Goal: Find specific page/section: Find specific page/section

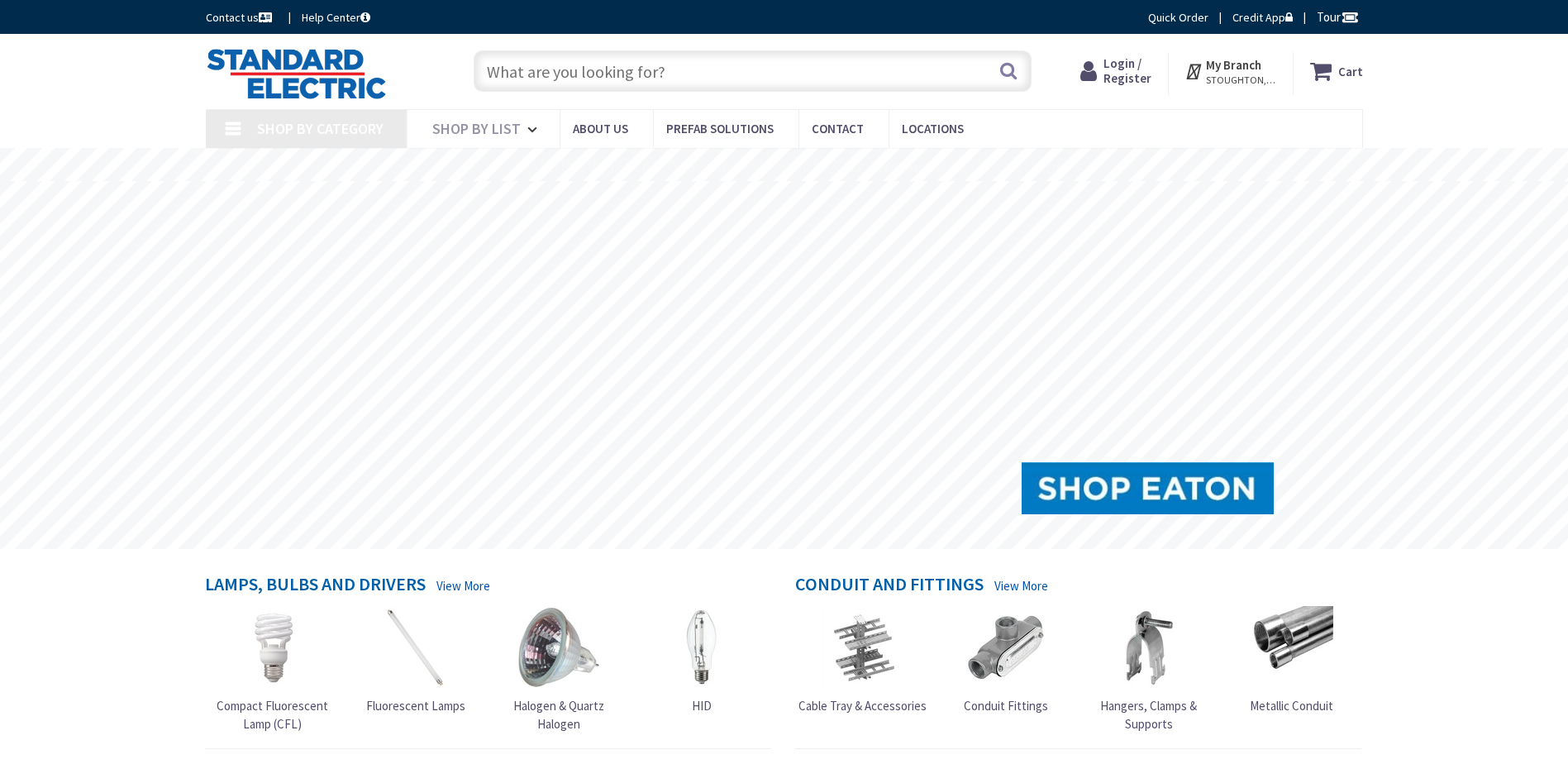
click at [615, 80] on input "text" at bounding box center [753, 71] width 558 height 41
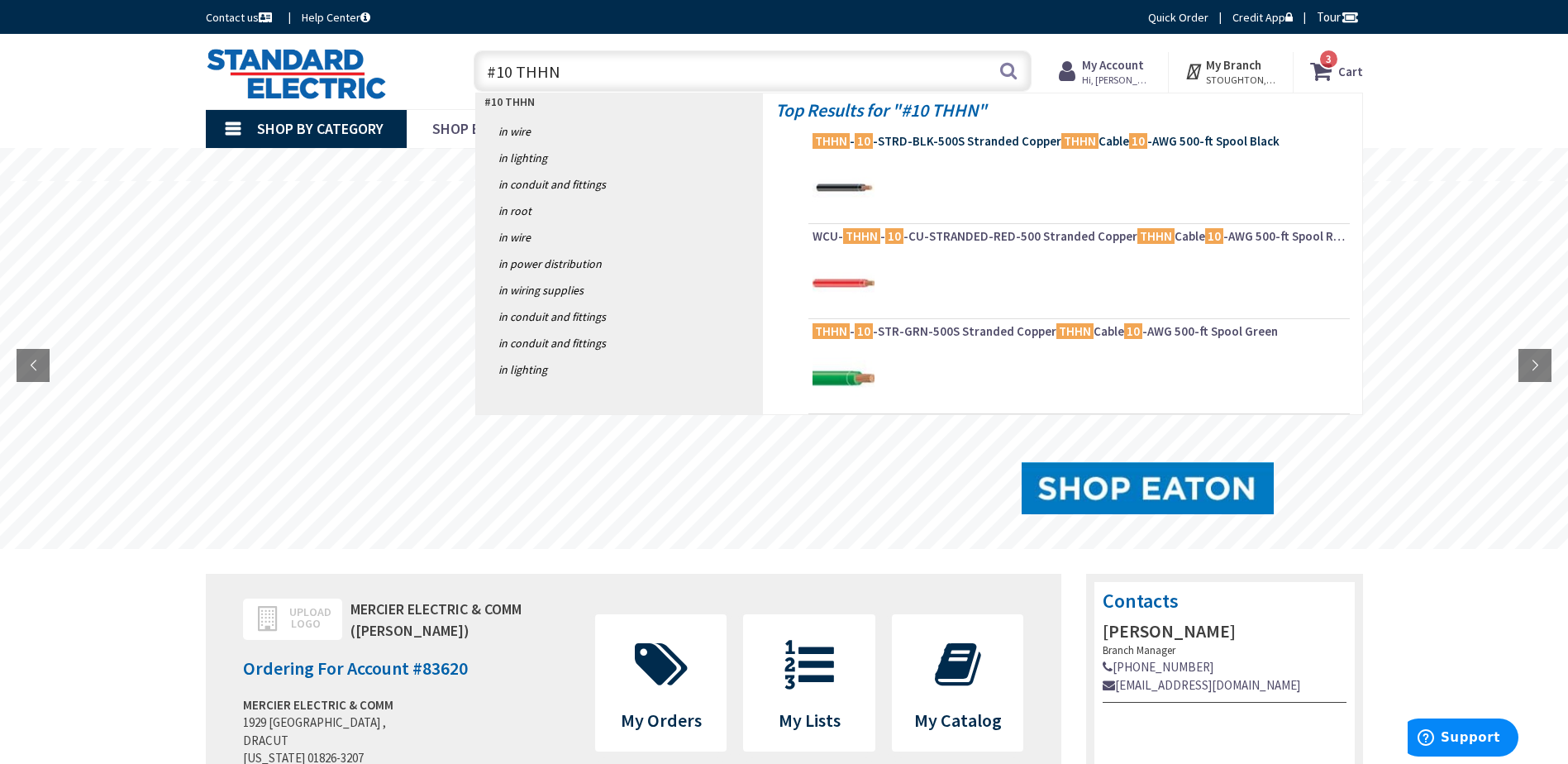
type input "#10 THHN"
click at [847, 145] on mark "THHN" at bounding box center [831, 141] width 37 height 21
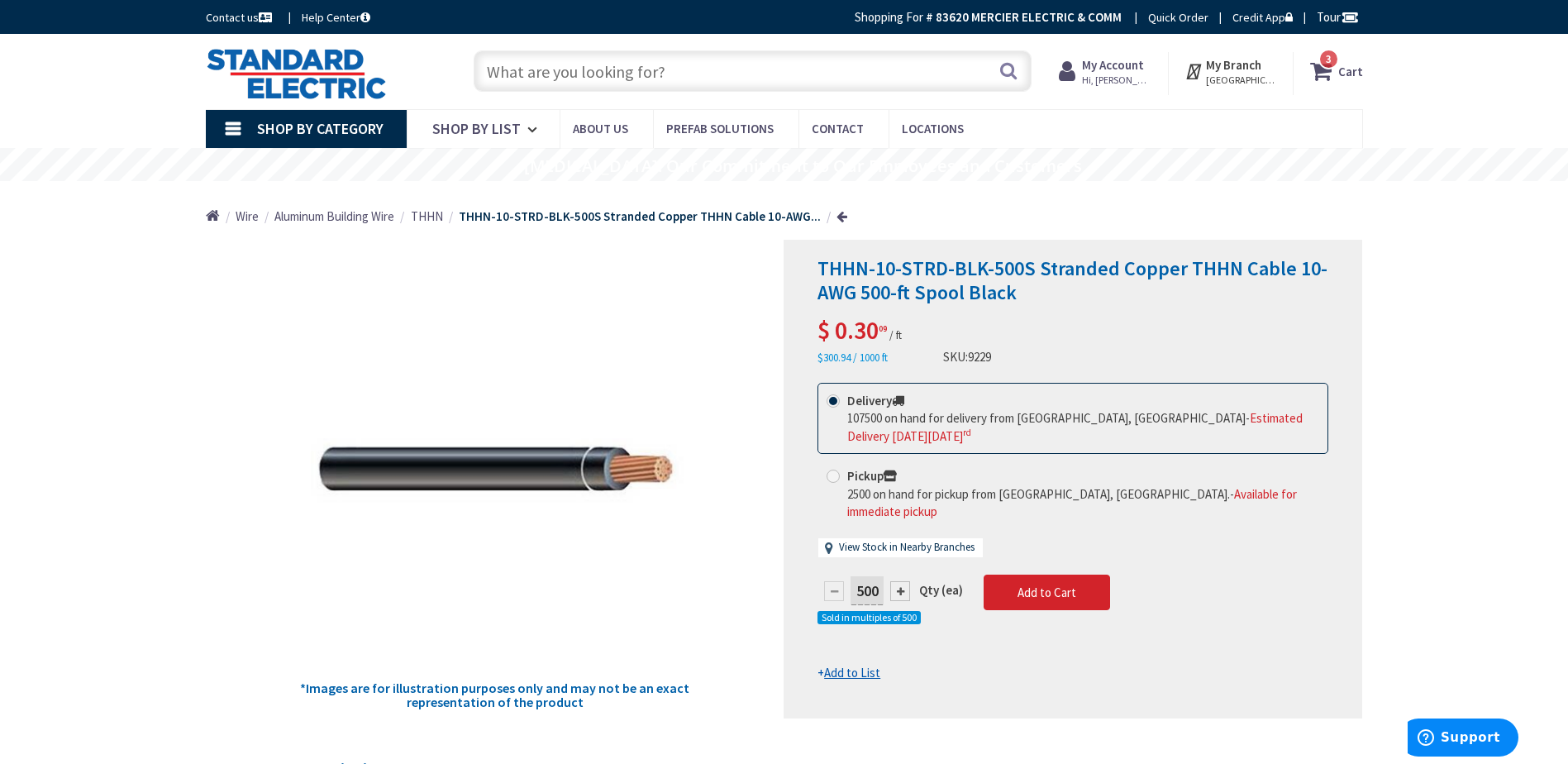
drag, startPoint x: 680, startPoint y: 64, endPoint x: 513, endPoint y: 80, distance: 167.8
click at [513, 80] on input "text" at bounding box center [753, 71] width 558 height 41
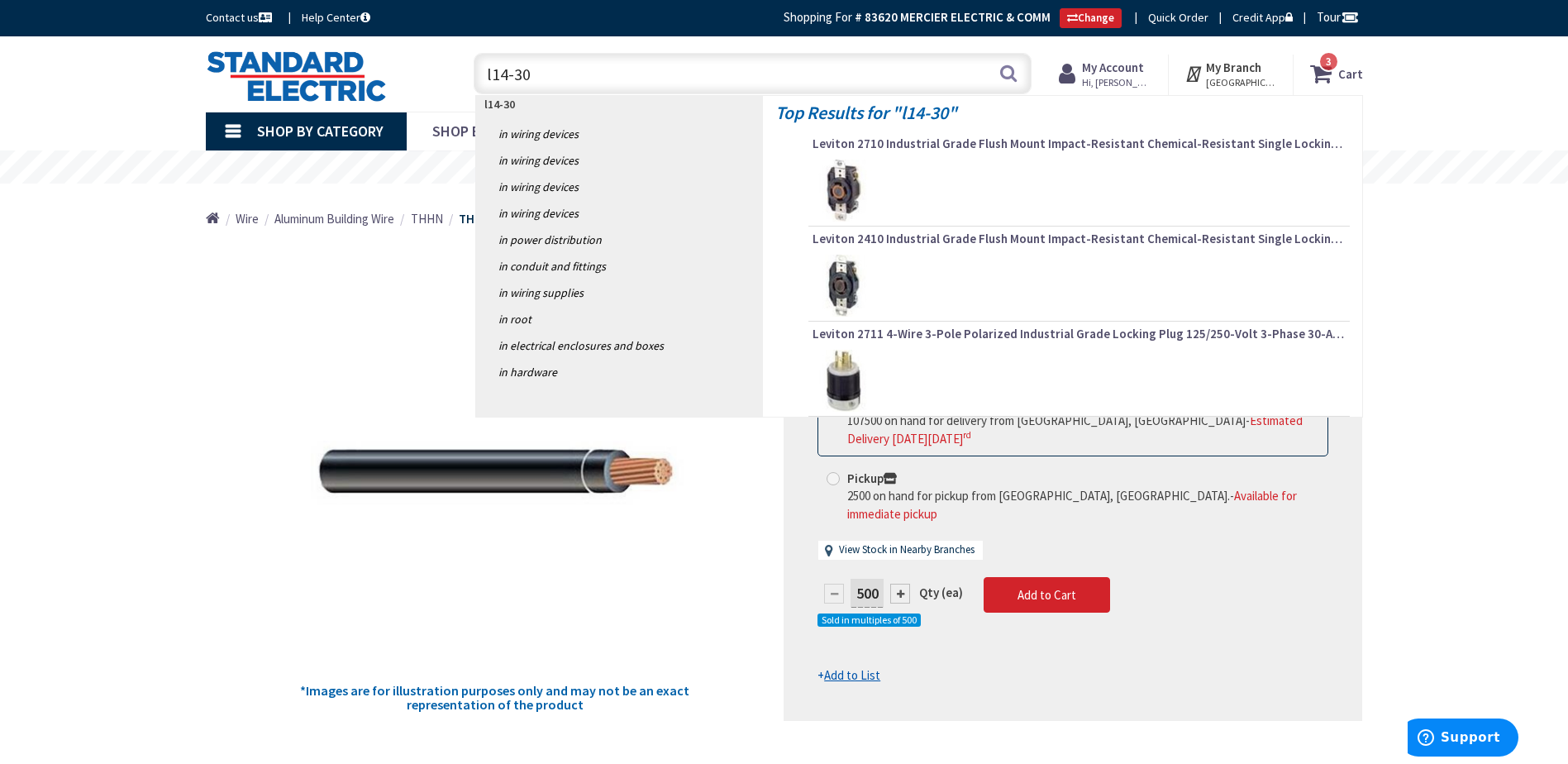
type input "l14-30r"
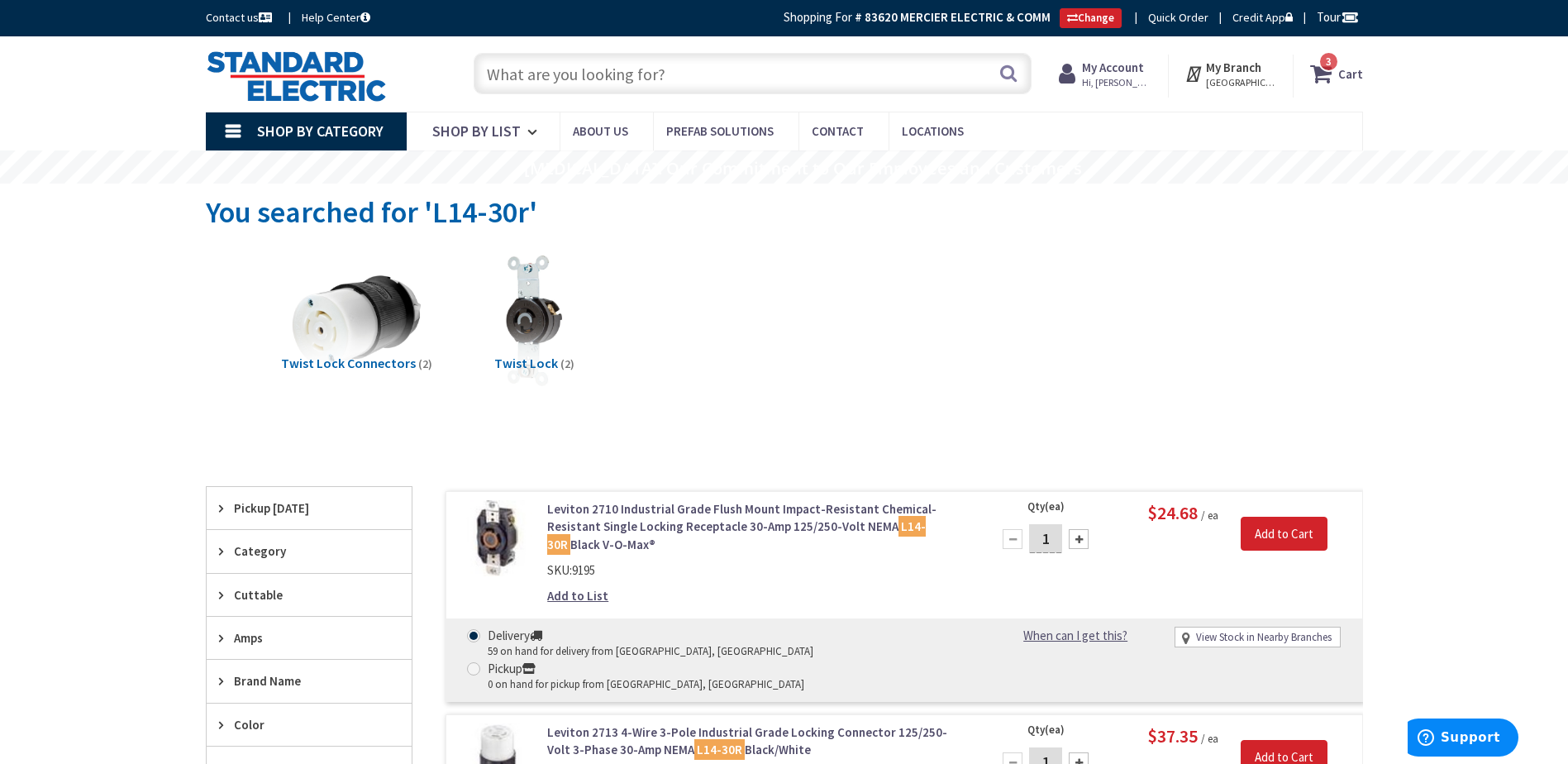
click at [667, 70] on input "text" at bounding box center [753, 73] width 558 height 41
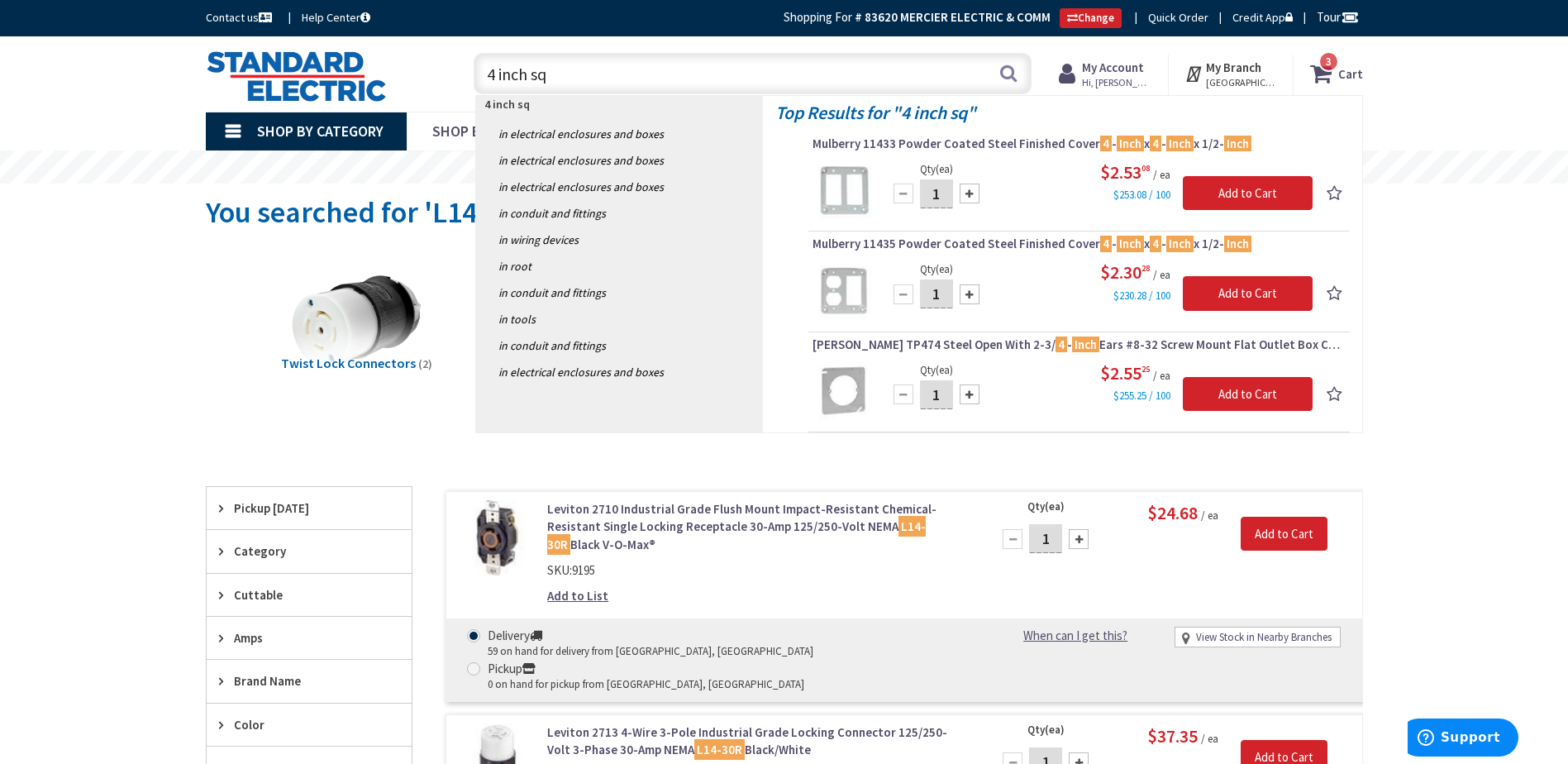
type input "4 inch sq"
